Goal: Task Accomplishment & Management: Use online tool/utility

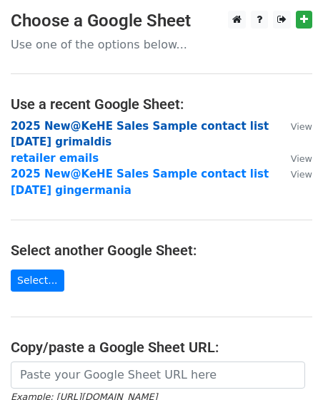
click at [75, 127] on strong "2025 New@KeHE Sales Sample contact list OCT 25 grimaldis" at bounding box center [140, 134] width 258 height 29
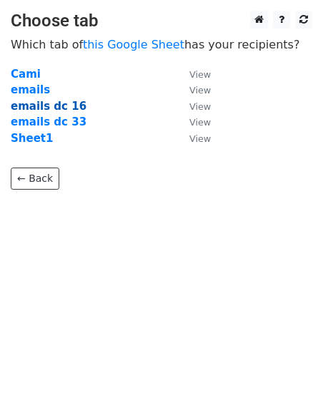
click at [64, 103] on strong "emails dc 16" at bounding box center [49, 106] width 76 height 13
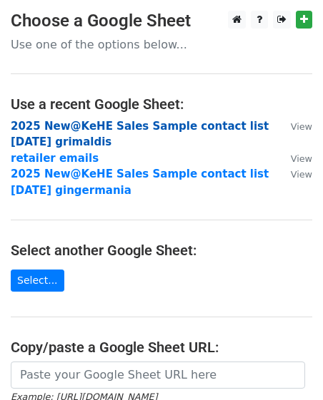
click at [39, 136] on strong "2025 New@KeHE Sales Sample contact list OCT 25 grimaldis" at bounding box center [140, 134] width 258 height 29
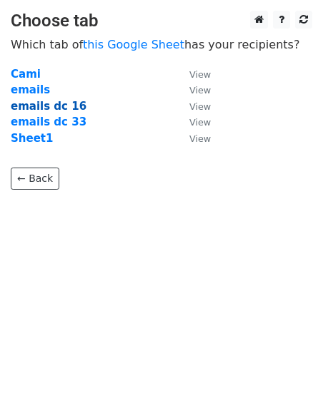
click at [66, 107] on strong "emails dc 16" at bounding box center [49, 106] width 76 height 13
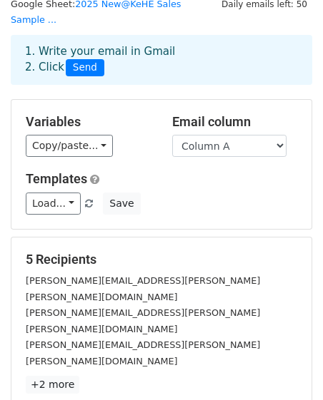
scroll to position [108, 0]
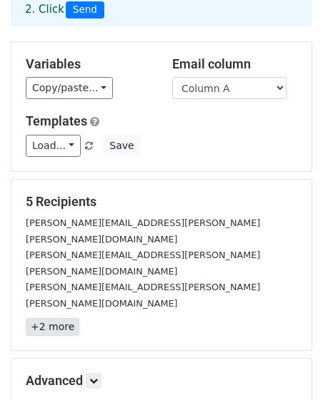
click at [55, 318] on link "+2 more" at bounding box center [53, 327] width 54 height 18
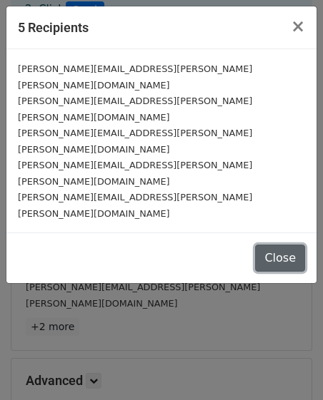
click at [275, 245] on button "Close" at bounding box center [280, 258] width 50 height 27
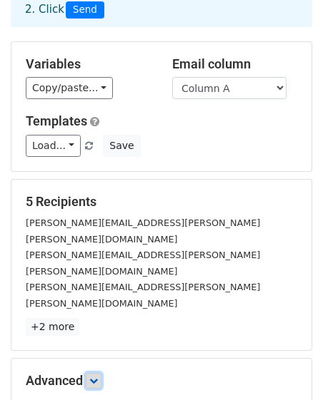
click at [93, 377] on icon at bounding box center [93, 381] width 9 height 9
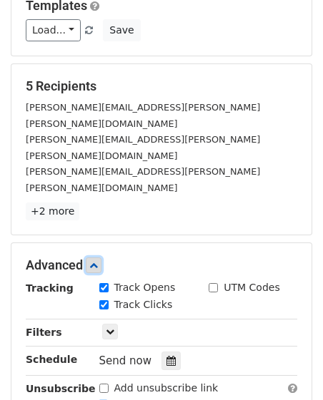
scroll to position [350, 0]
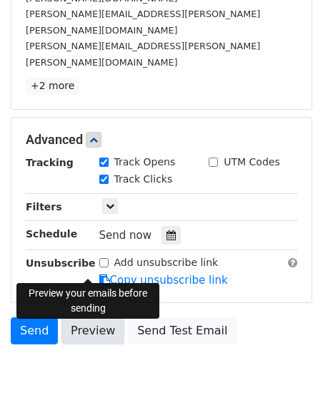
click at [98, 318] on link "Preview" at bounding box center [92, 331] width 63 height 27
click at [86, 318] on link "Preview" at bounding box center [92, 331] width 63 height 27
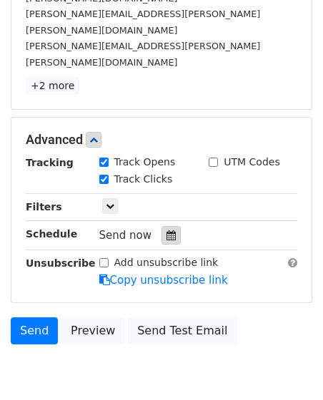
click at [168, 226] on div at bounding box center [170, 235] width 19 height 19
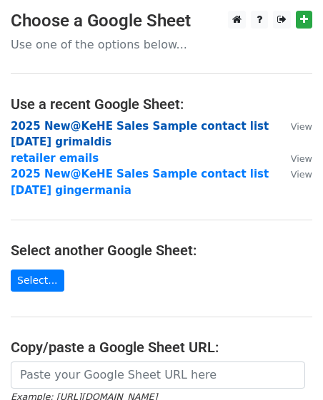
click at [47, 126] on strong "2025 New@KeHE Sales Sample contact list [DATE] grimaldis" at bounding box center [140, 134] width 258 height 29
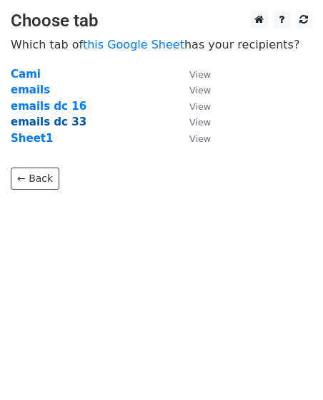
click at [62, 126] on strong "emails dc 33" at bounding box center [49, 122] width 76 height 13
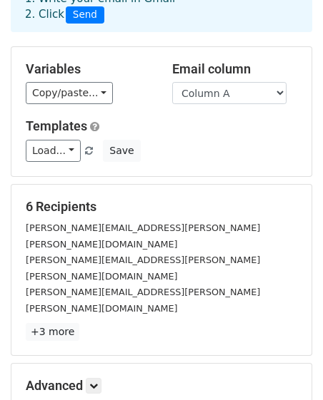
scroll to position [117, 0]
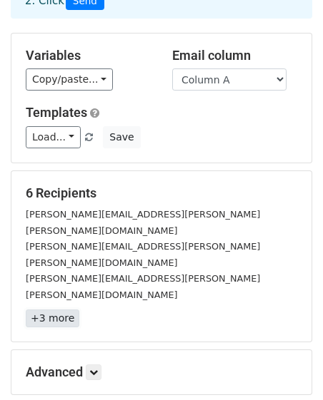
click at [55, 310] on link "+3 more" at bounding box center [53, 319] width 54 height 18
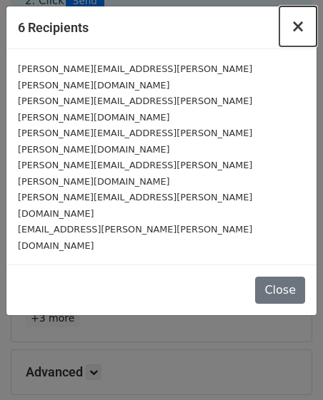
click at [295, 29] on span "×" at bounding box center [297, 26] width 14 height 20
